Goal: Task Accomplishment & Management: Use online tool/utility

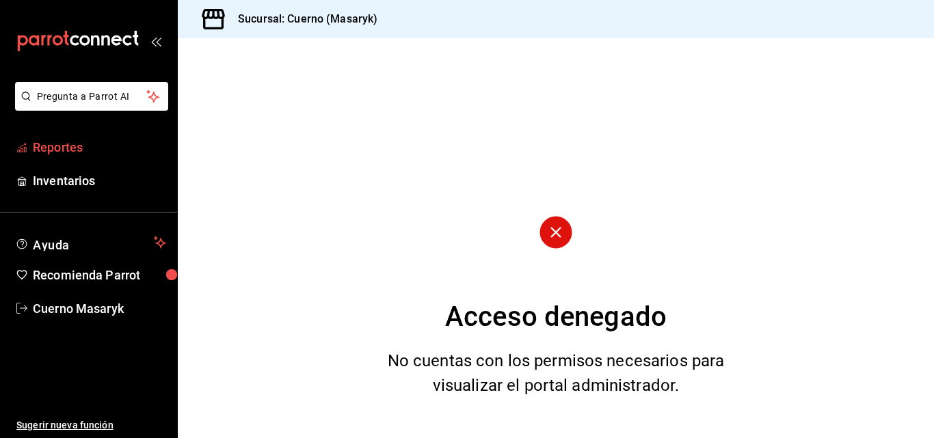
click at [51, 148] on span "Reportes" at bounding box center [99, 147] width 133 height 18
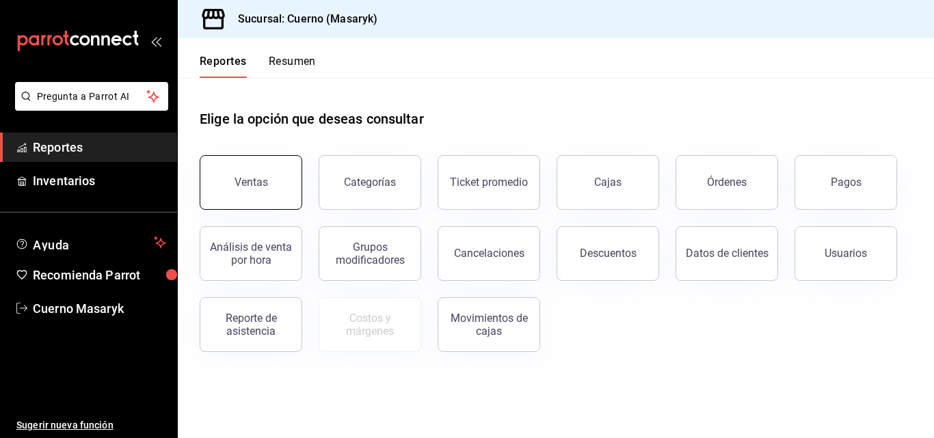
click at [244, 188] on div "Ventas" at bounding box center [250, 182] width 33 height 13
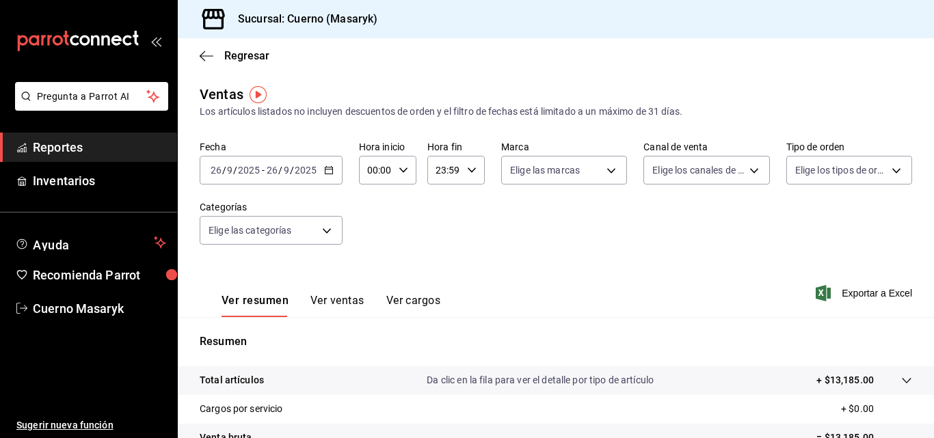
click at [327, 171] on icon "button" at bounding box center [329, 170] width 10 height 10
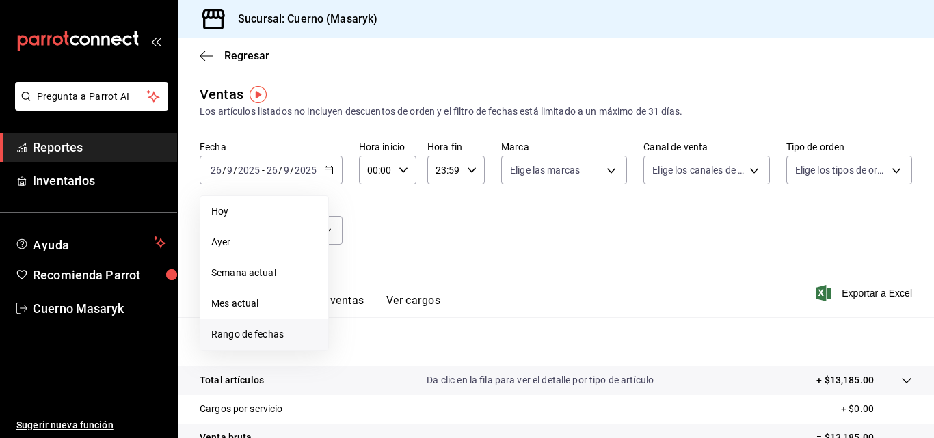
click at [254, 334] on span "Rango de fechas" at bounding box center [264, 334] width 106 height 14
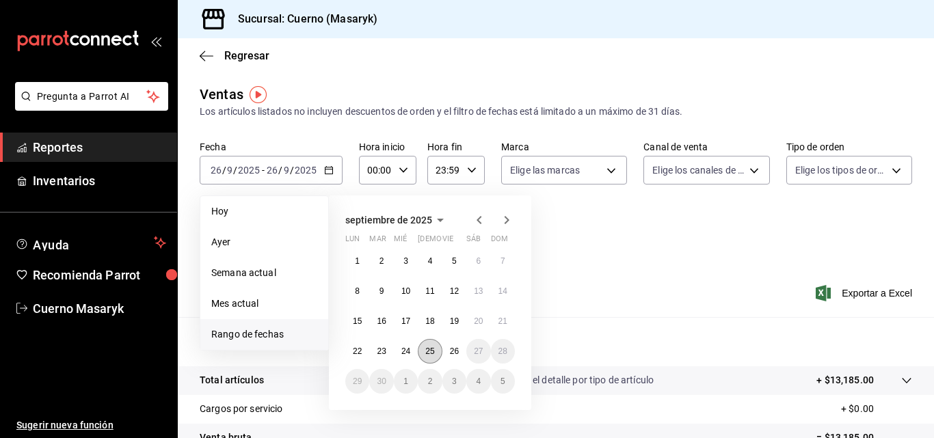
click at [440, 355] on button "25" at bounding box center [430, 351] width 24 height 25
click at [451, 354] on abbr "26" at bounding box center [454, 352] width 9 height 10
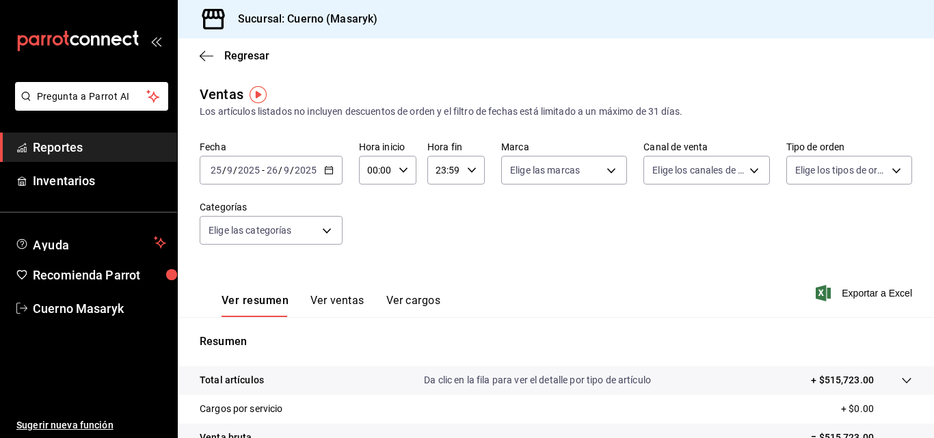
click at [400, 167] on icon "button" at bounding box center [404, 170] width 10 height 10
click at [371, 283] on span "04" at bounding box center [372, 288] width 6 height 11
type input "04:00"
click at [469, 168] on div at bounding box center [467, 219] width 934 height 438
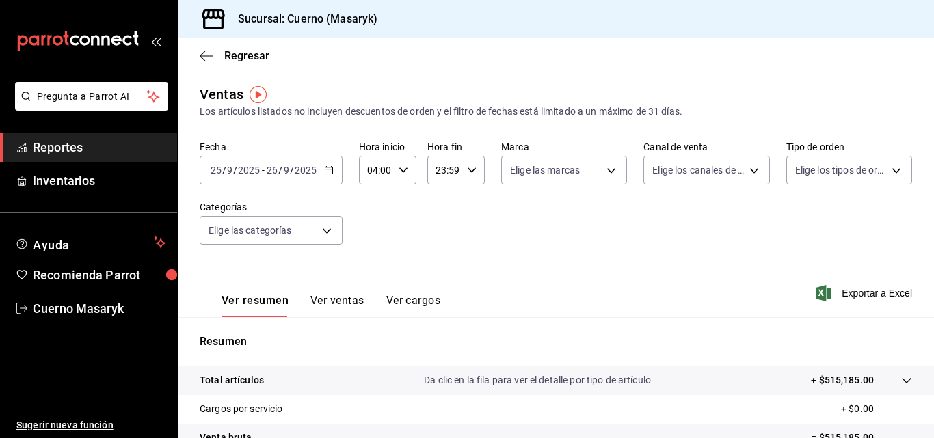
click at [469, 168] on icon "button" at bounding box center [472, 170] width 10 height 10
click at [436, 256] on span "04" at bounding box center [439, 257] width 6 height 11
click at [466, 202] on span "00" at bounding box center [467, 205] width 6 height 11
type input "04:00"
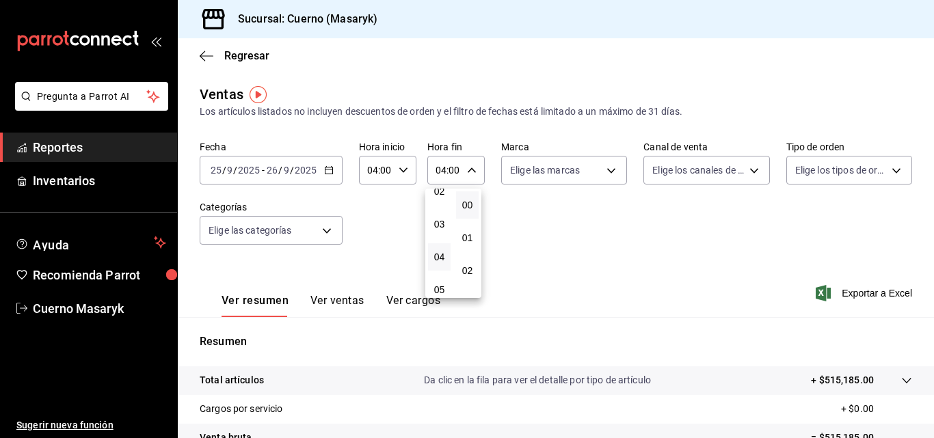
click at [336, 301] on div at bounding box center [467, 219] width 934 height 438
click at [336, 301] on button "Ver ventas" at bounding box center [337, 305] width 54 height 23
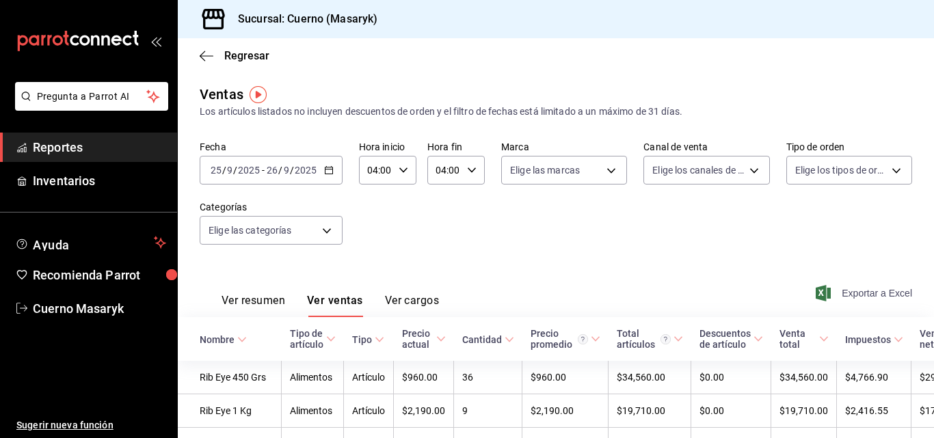
click at [848, 295] on span "Exportar a Excel" at bounding box center [865, 293] width 94 height 16
